Goal: Register for event/course

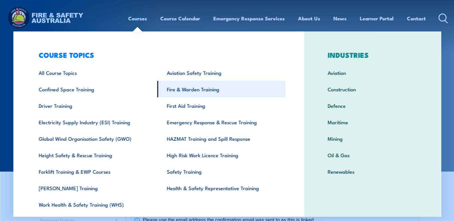
click at [186, 87] on link "Fire & Warden Training" at bounding box center [221, 89] width 128 height 16
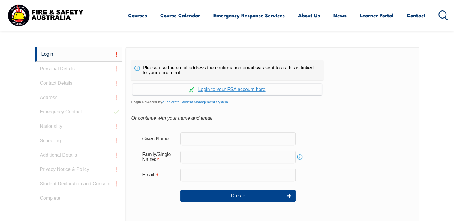
scroll to position [159, 0]
